Goal: Information Seeking & Learning: Learn about a topic

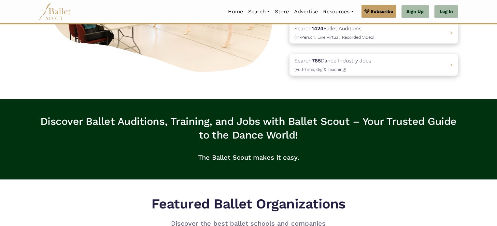
scroll to position [65, 0]
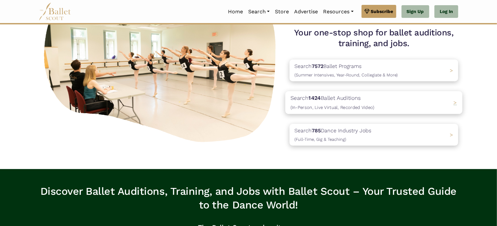
click at [335, 101] on p "Search 1424 Ballet Auditions (In-Person, Live Virtual, Recorded Video)" at bounding box center [333, 103] width 84 height 18
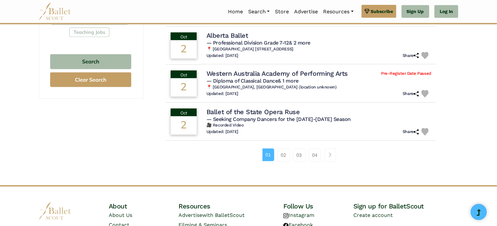
scroll to position [423, 0]
click at [283, 154] on link "02" at bounding box center [284, 155] width 12 height 13
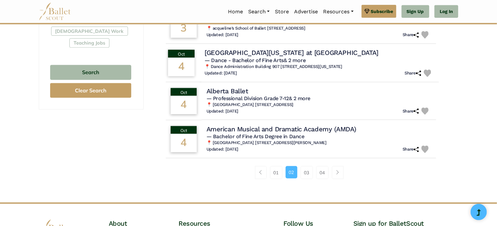
scroll to position [456, 0]
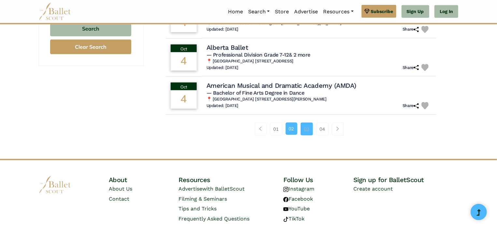
click at [307, 128] on link "03" at bounding box center [307, 129] width 12 height 13
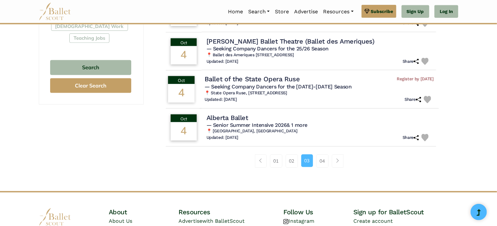
scroll to position [423, 0]
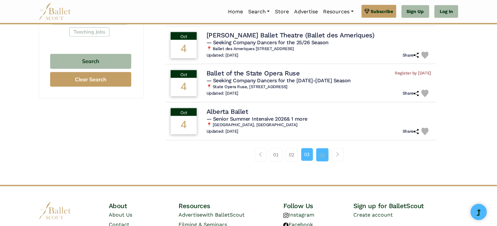
click at [323, 155] on link "04" at bounding box center [322, 155] width 12 height 13
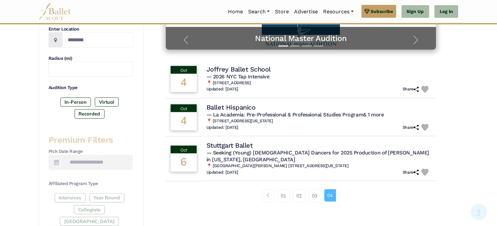
scroll to position [163, 0]
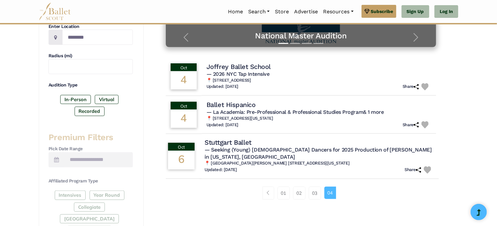
click at [241, 150] on span "— Seeking (Young) [DEMOGRAPHIC_DATA] Dancers for 2025 Production of [PERSON_NAM…" at bounding box center [318, 153] width 227 height 13
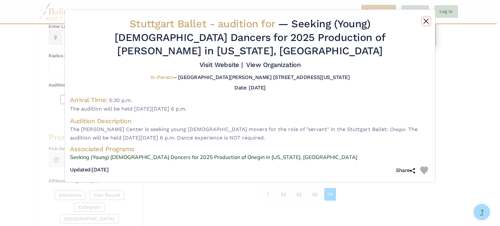
click at [427, 22] on button "Close" at bounding box center [426, 21] width 8 height 8
